Goal: Information Seeking & Learning: Learn about a topic

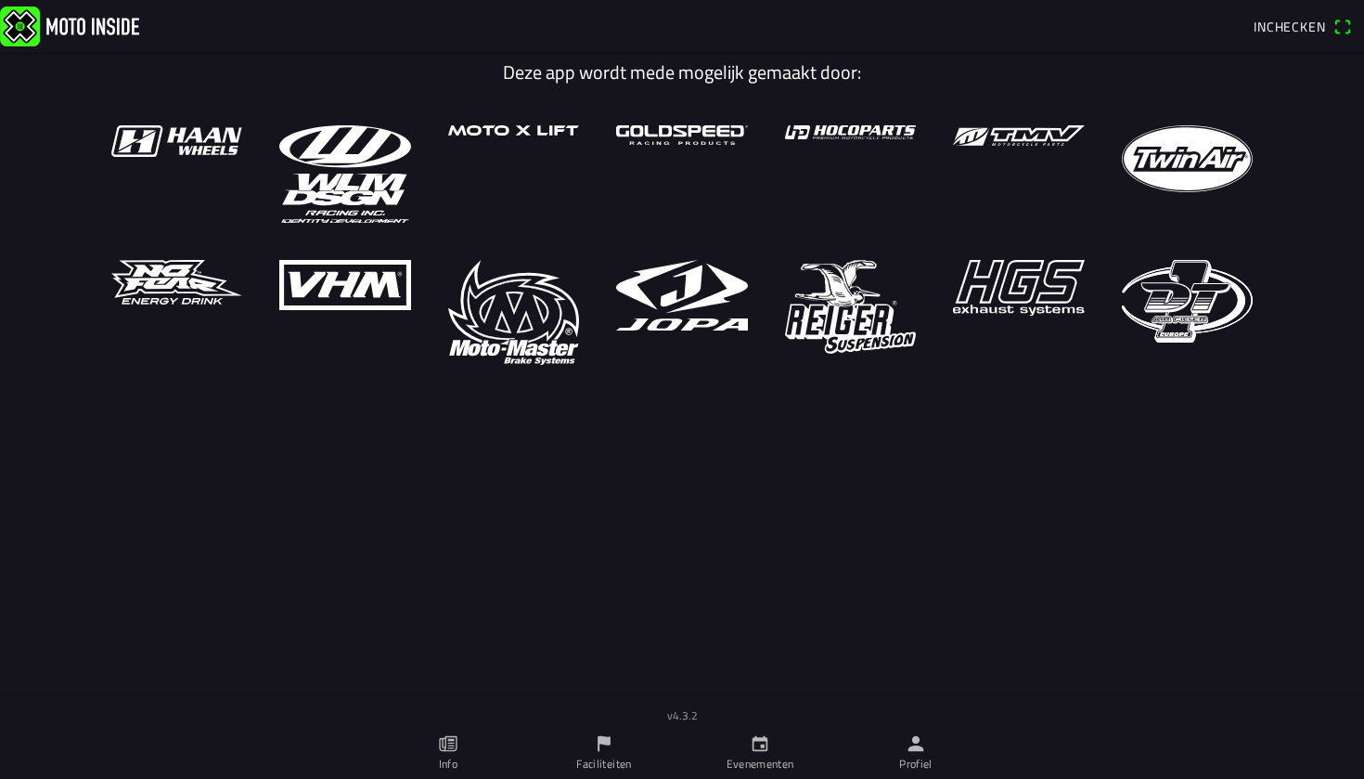
click at [728, 760] on ion-label "Evenementen" at bounding box center [761, 763] width 68 height 17
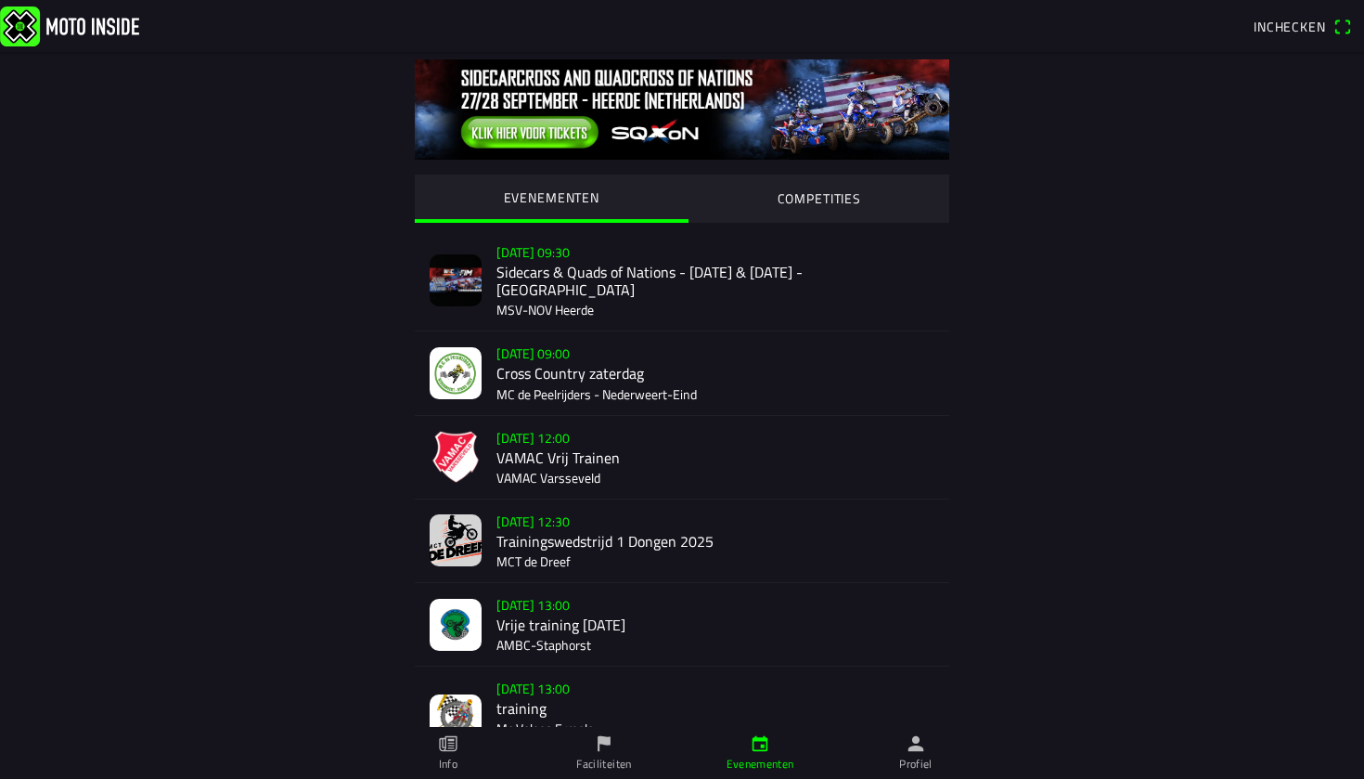
scroll to position [7, 0]
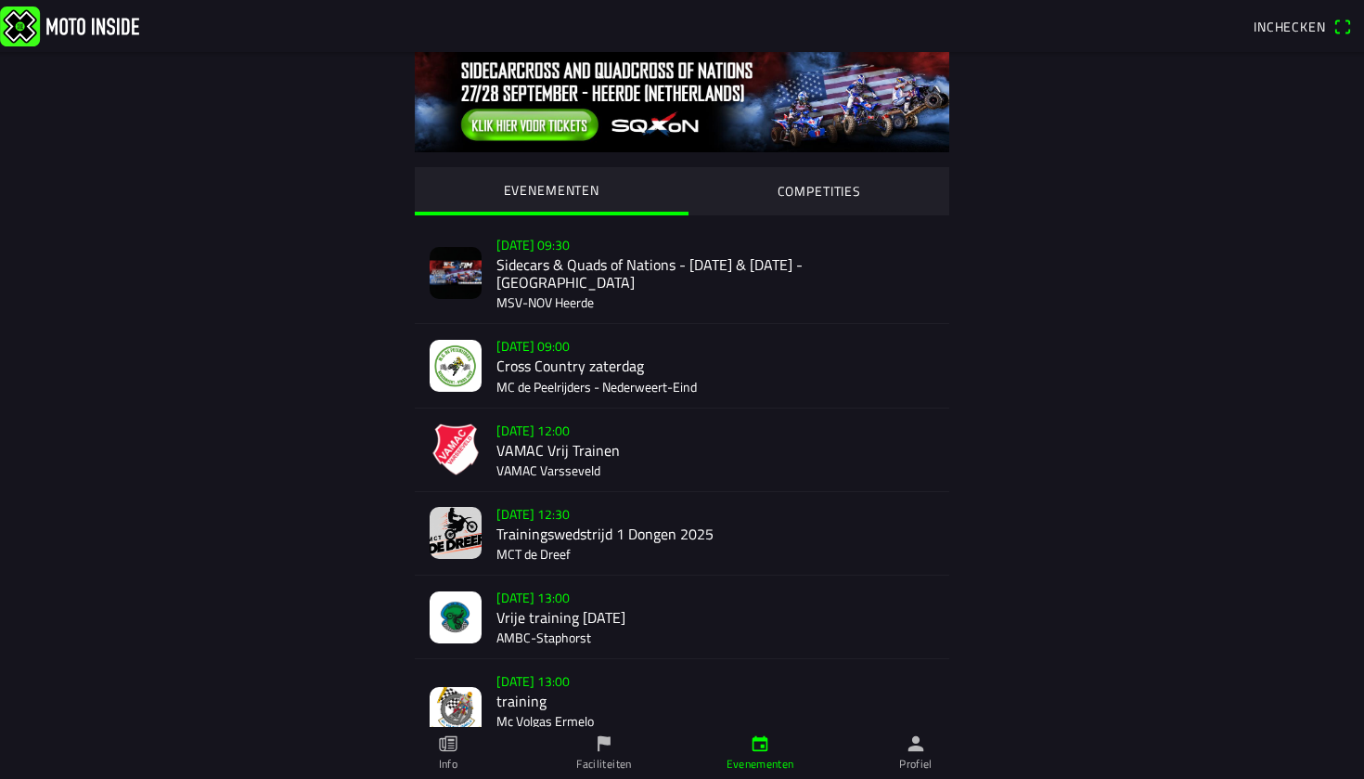
click at [674, 351] on div "[DATE] 09:00 Cross Country zaterdag MC de Peelrijders - [GEOGRAPHIC_DATA]-Eind" at bounding box center [715, 365] width 438 height 83
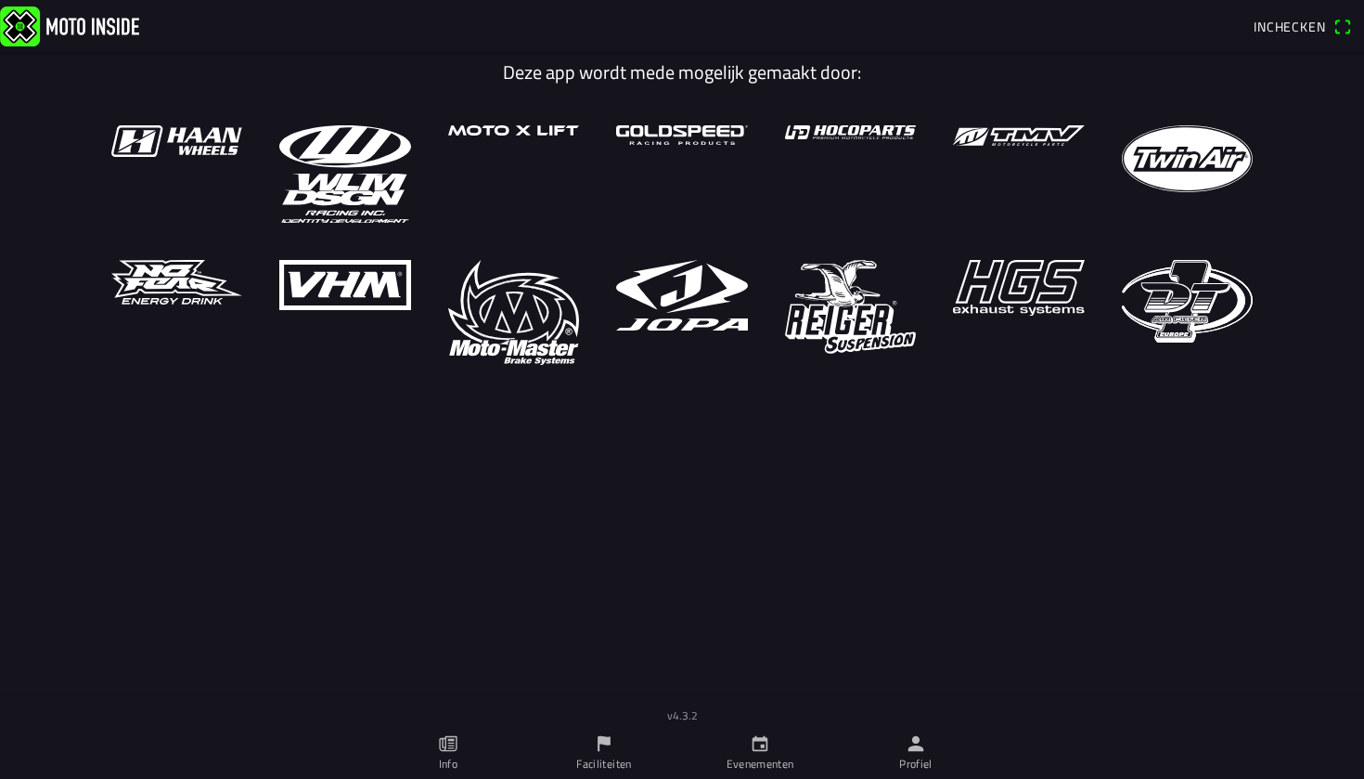
click at [783, 767] on ion-label "Evenementen" at bounding box center [761, 763] width 68 height 17
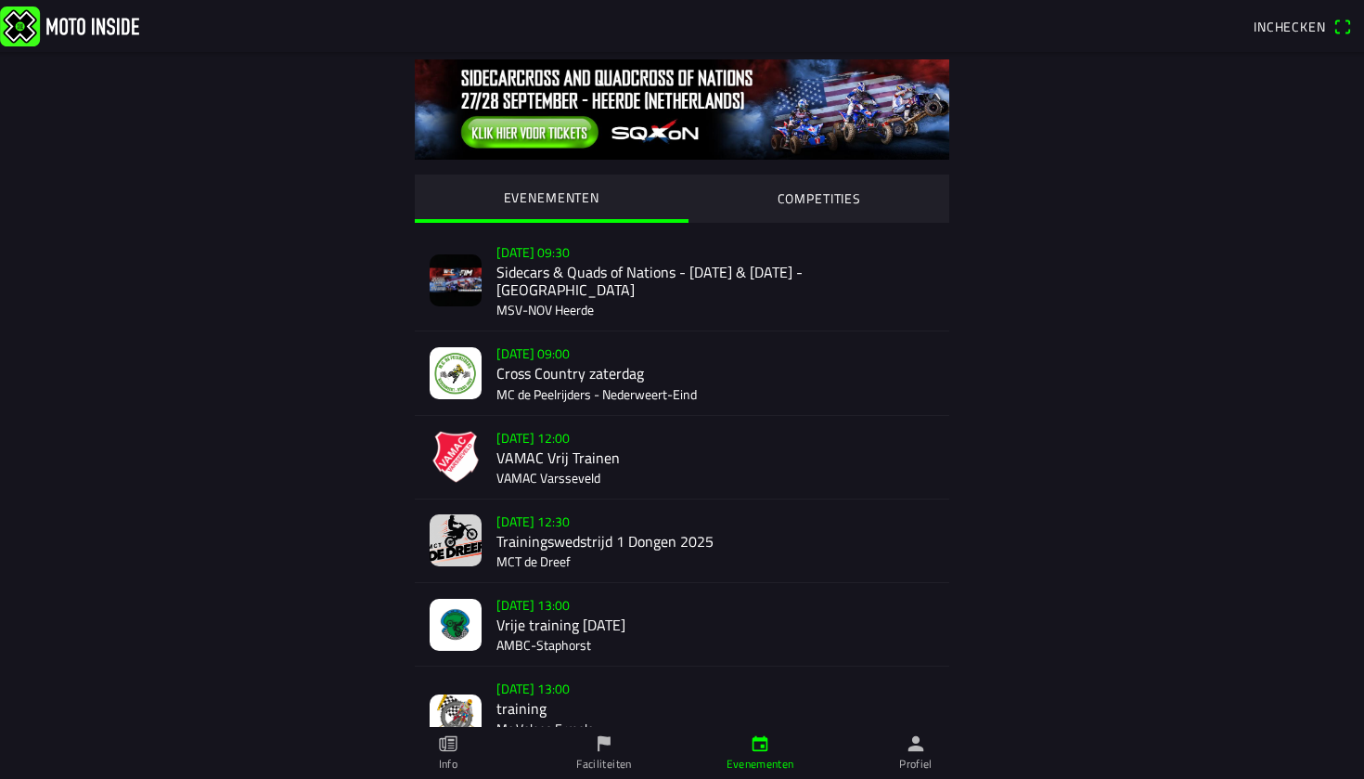
click at [642, 383] on div "[DATE] 09:00 Cross Country zaterdag MC de Peelrijders - [GEOGRAPHIC_DATA]-Eind" at bounding box center [715, 372] width 438 height 83
